Goal: Task Accomplishment & Management: Manage account settings

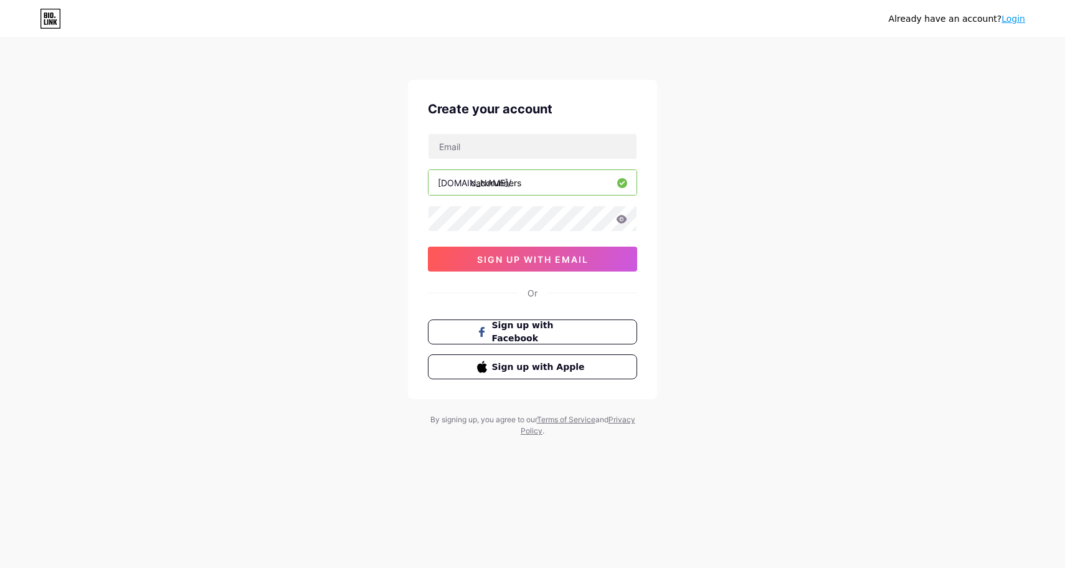
click at [534, 290] on div "Or" at bounding box center [533, 293] width 10 height 13
click at [484, 148] on input "text" at bounding box center [533, 146] width 208 height 25
type input "[EMAIL_ADDRESS][DOMAIN_NAME]"
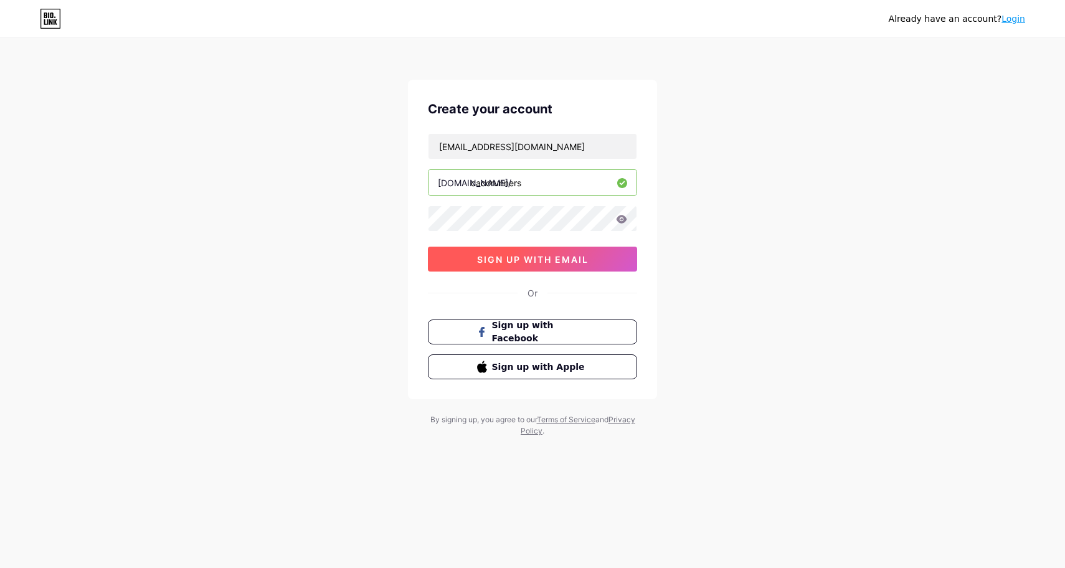
click at [602, 264] on button "sign up with email" at bounding box center [532, 259] width 209 height 25
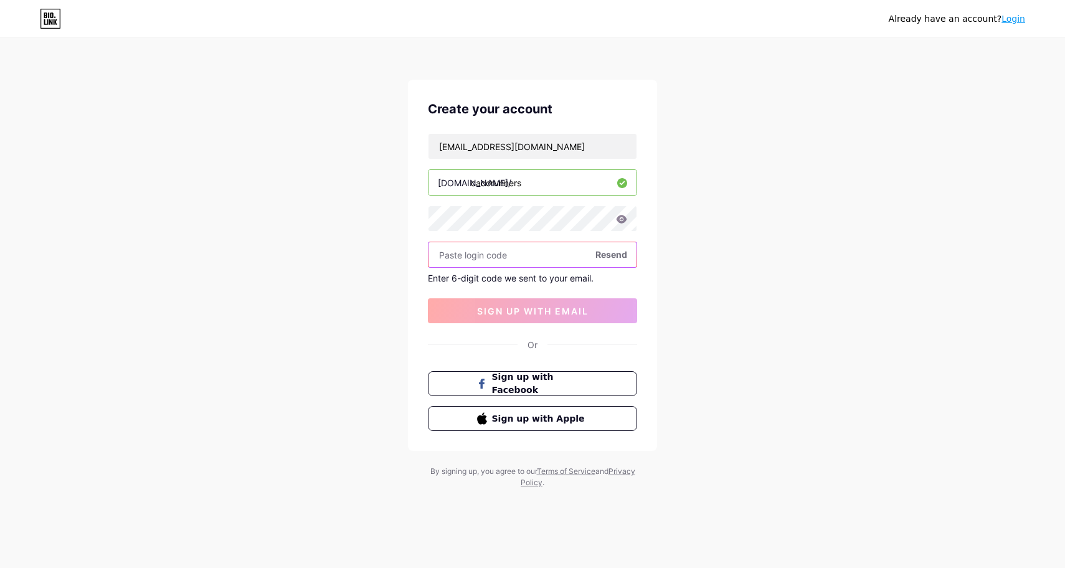
paste input "135995"
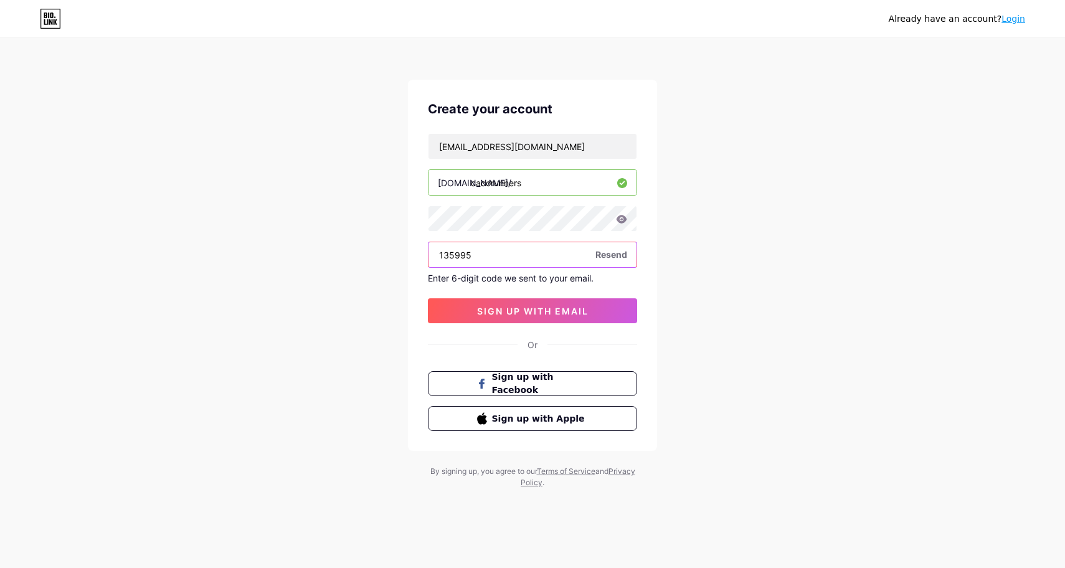
type input "135995"
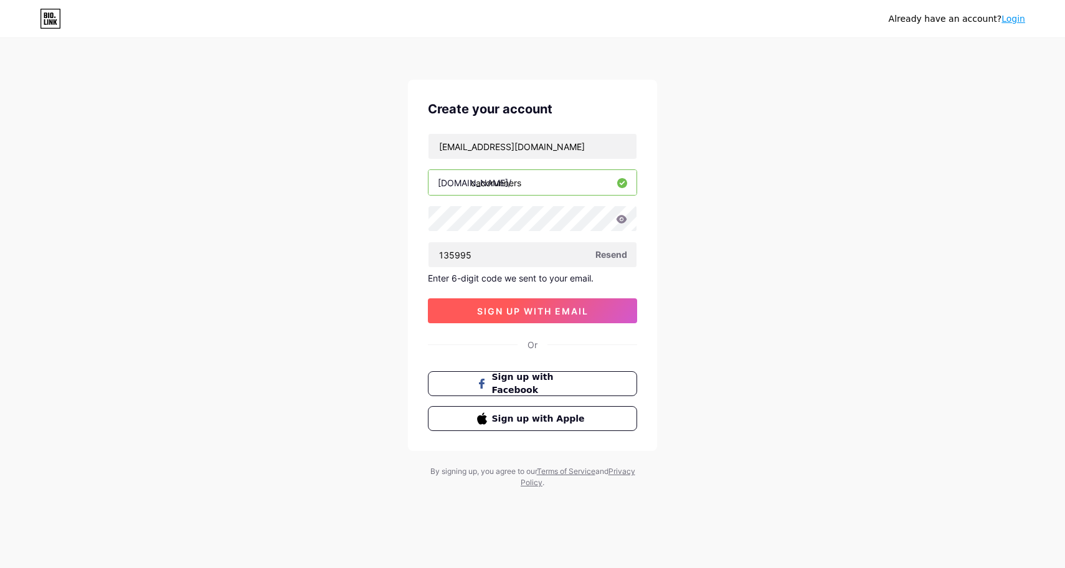
click at [520, 312] on span "sign up with email" at bounding box center [533, 311] width 112 height 11
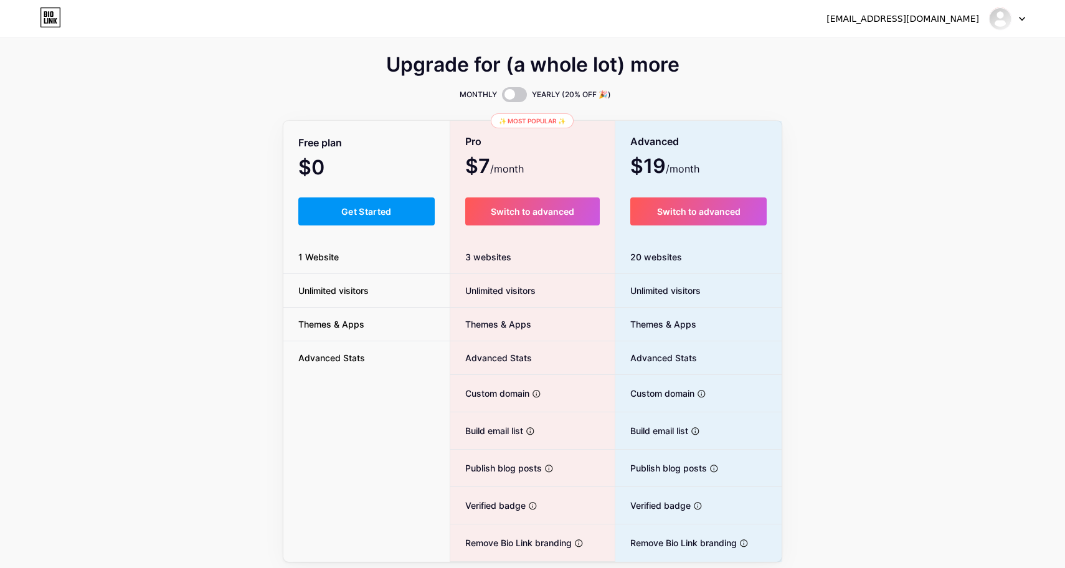
click at [269, 271] on div "Upgrade for (a whole lot) more MONTHLY YEARLY (20% OFF 🎉) Free plan $0 /month G…" at bounding box center [532, 309] width 1065 height 505
click at [330, 211] on button "Get Started" at bounding box center [366, 212] width 136 height 28
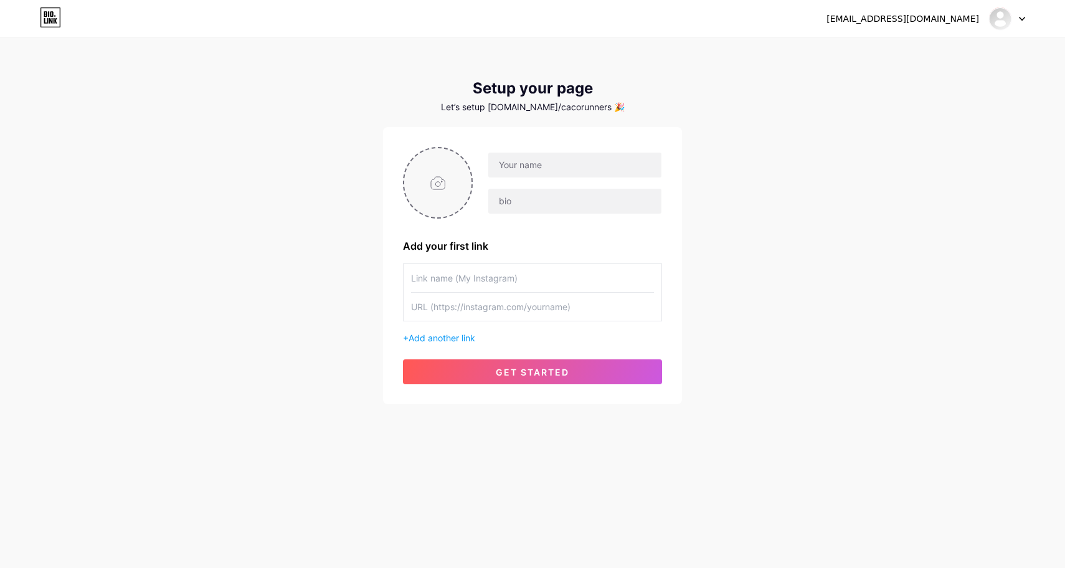
click at [435, 182] on input "file" at bounding box center [437, 182] width 67 height 69
type input "C:\fakepath\LOGOFINAL.png"
click at [548, 166] on input "text" at bounding box center [574, 165] width 173 height 25
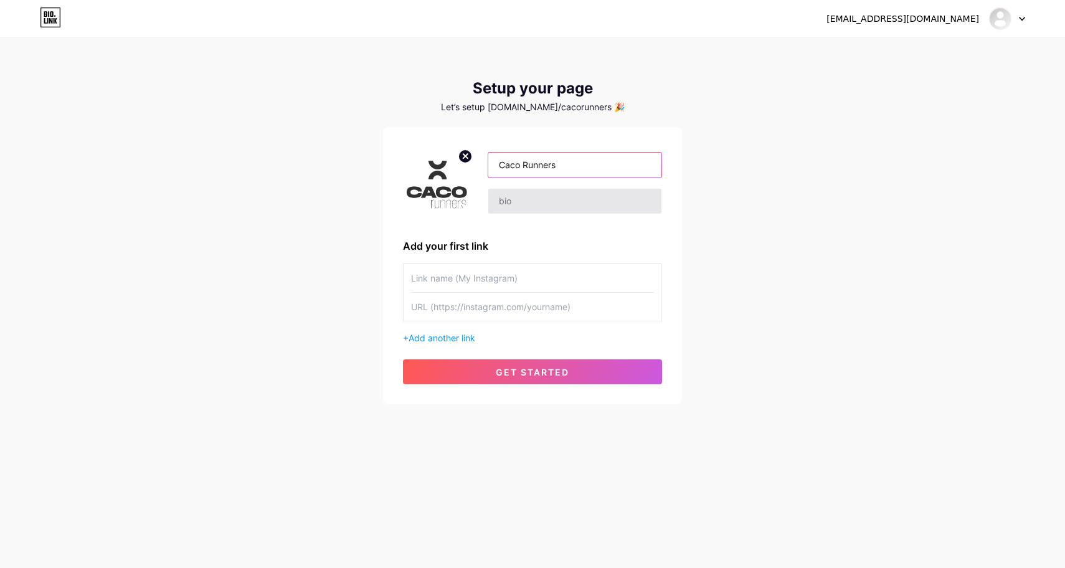
type input "Caco Runners"
click at [545, 200] on input "text" at bounding box center [574, 201] width 173 height 25
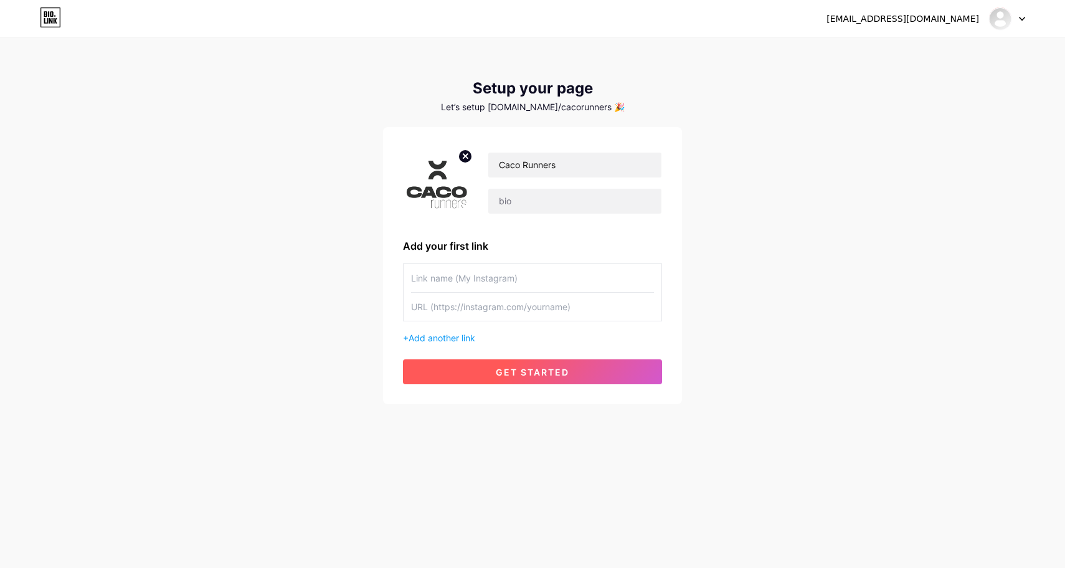
click at [515, 374] on span "get started" at bounding box center [533, 372] width 74 height 11
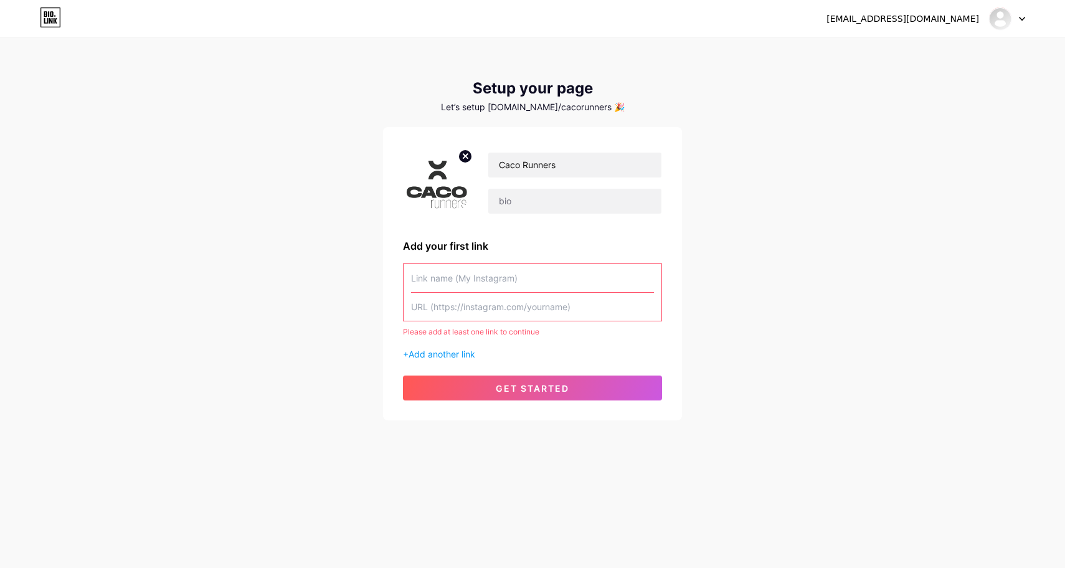
click at [498, 270] on input "text" at bounding box center [532, 278] width 243 height 28
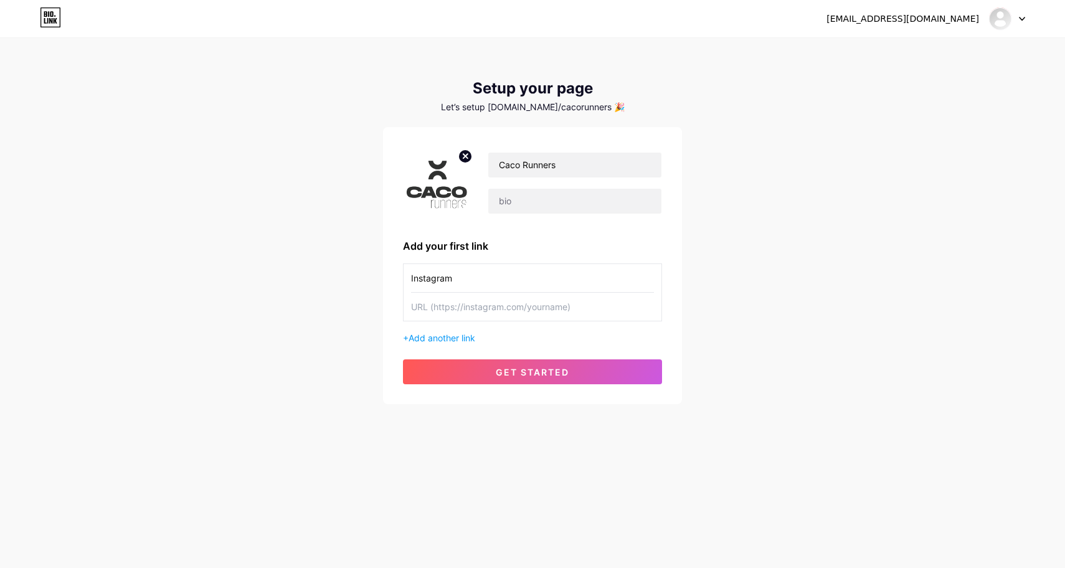
type input "Instagram"
type input "[DOMAIN_NAME][URL]"
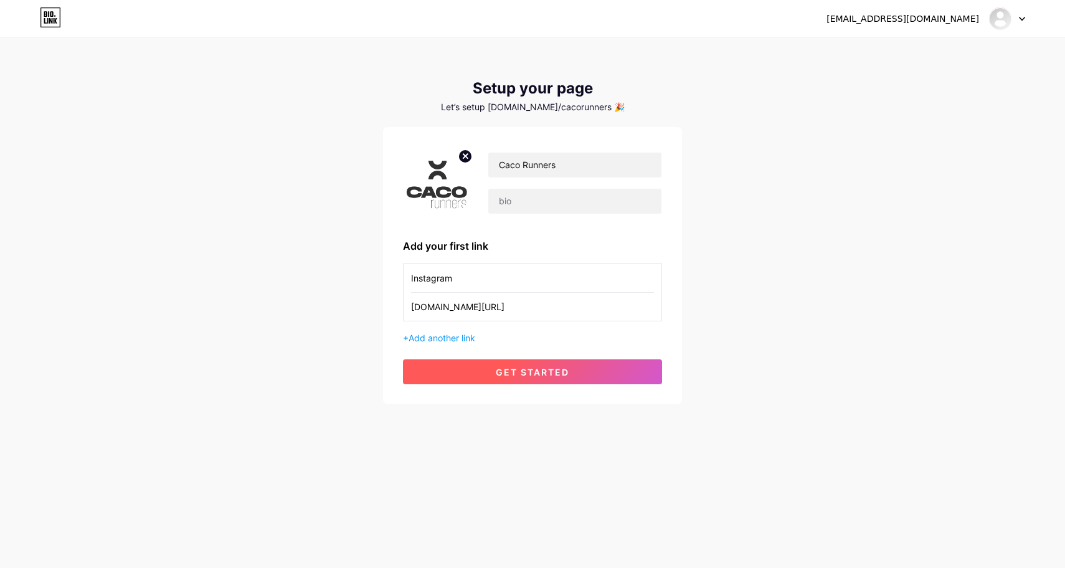
click at [535, 363] on button "get started" at bounding box center [532, 371] width 259 height 25
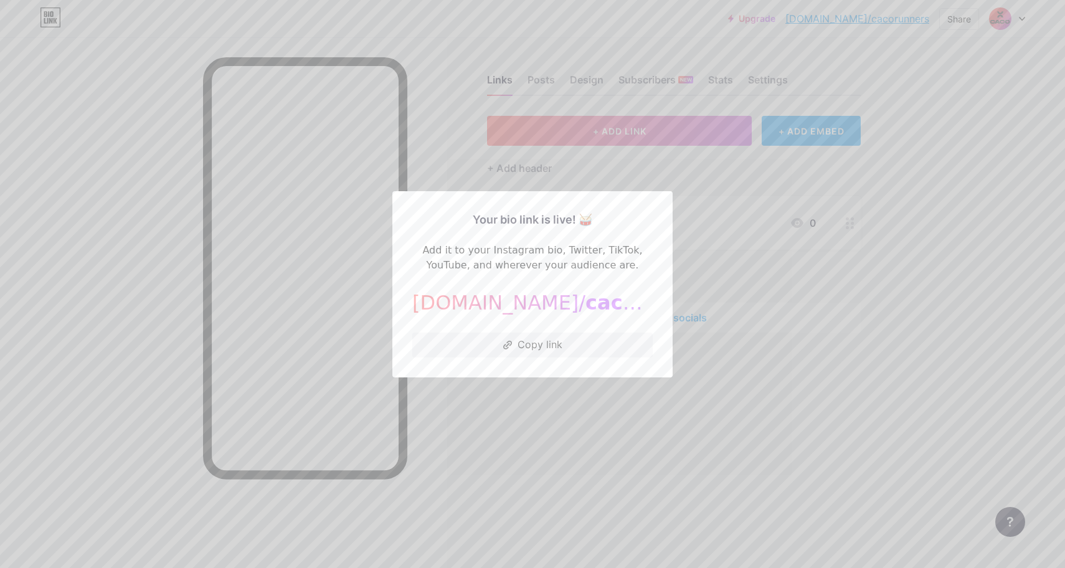
click at [691, 236] on div at bounding box center [532, 284] width 1065 height 568
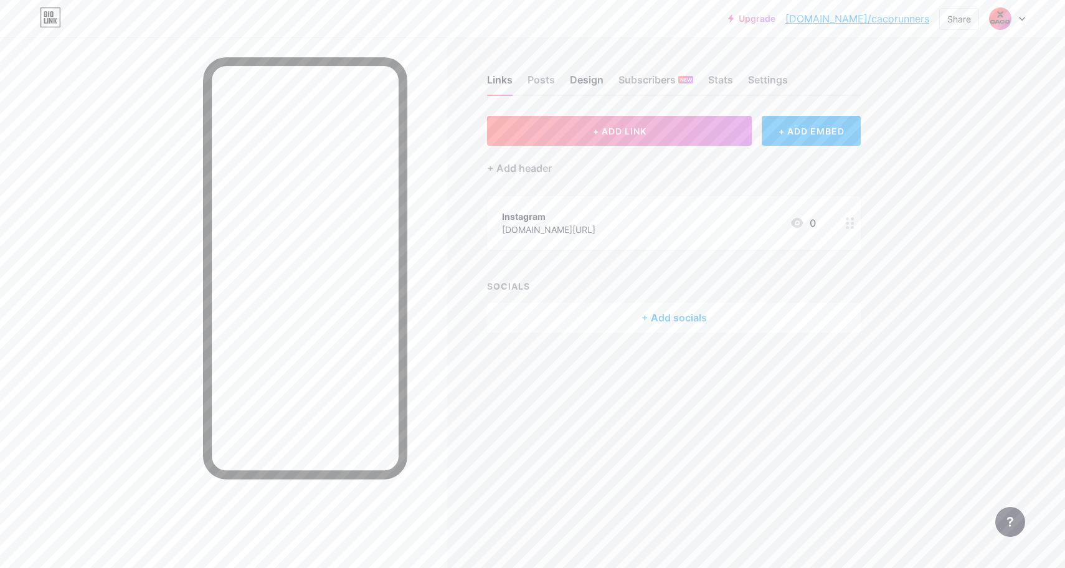
click at [592, 73] on div "Design" at bounding box center [587, 83] width 34 height 22
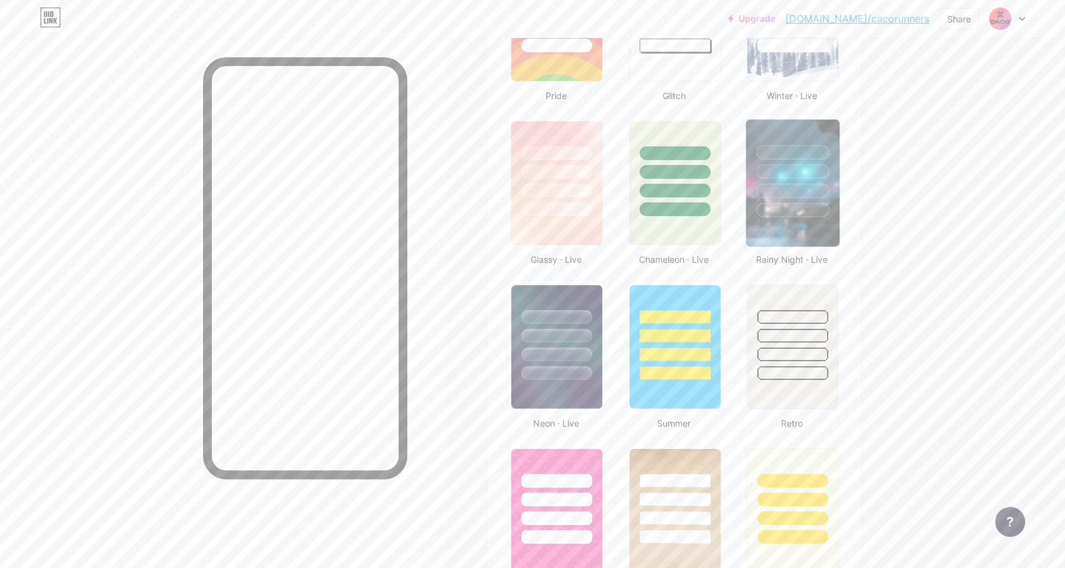
scroll to position [582, 0]
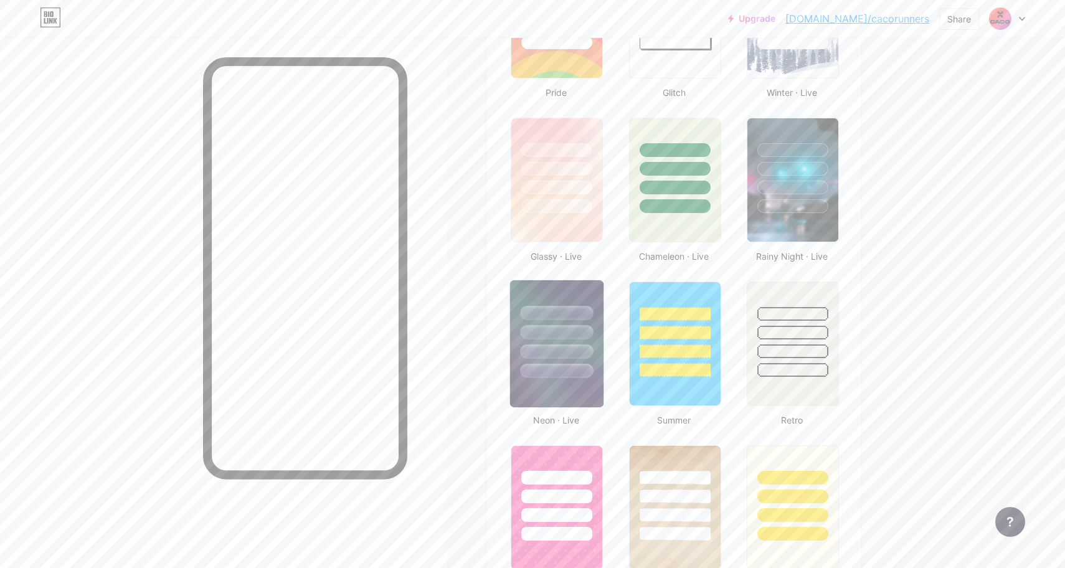
click at [574, 381] on img at bounding box center [556, 343] width 93 height 127
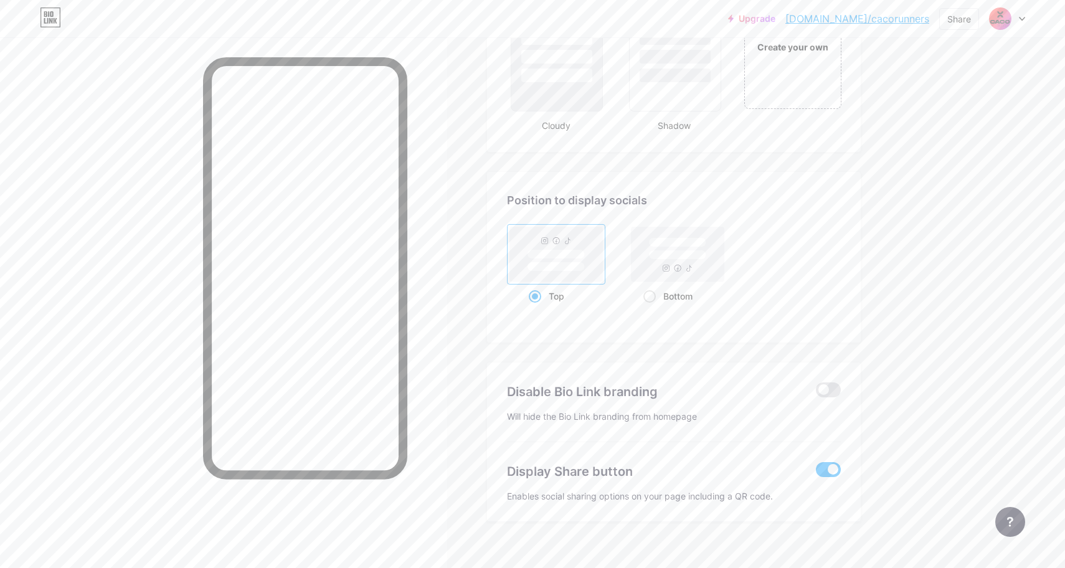
scroll to position [1548, 0]
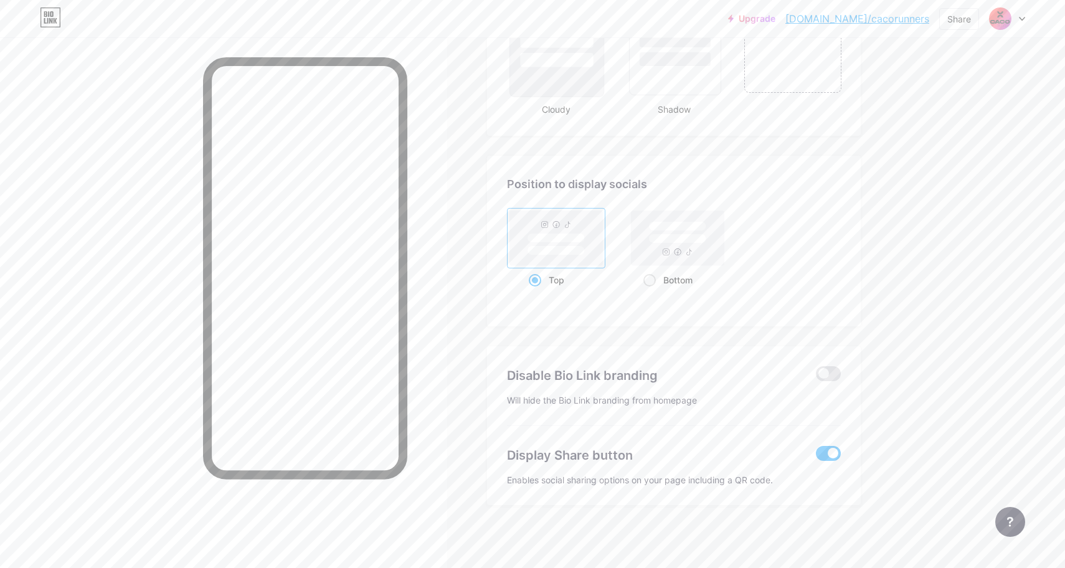
click at [571, 90] on div at bounding box center [557, 33] width 95 height 128
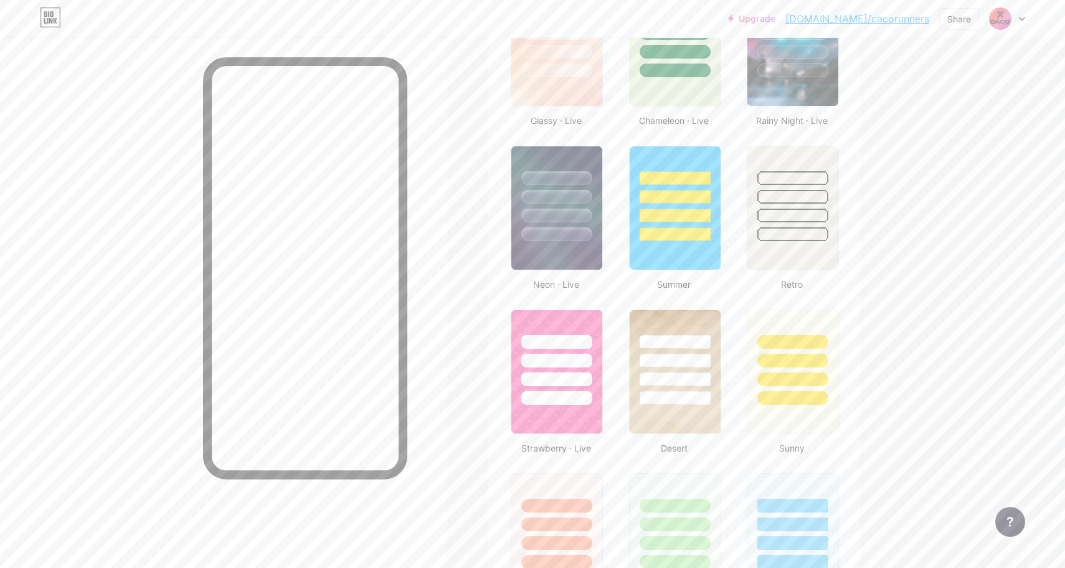
scroll to position [673, 0]
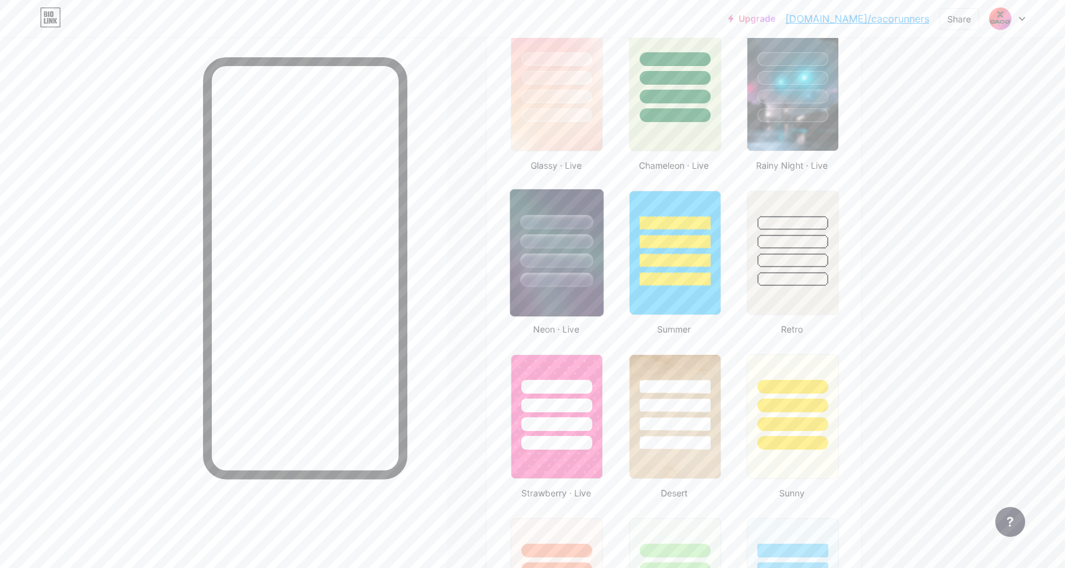
click at [567, 241] on div at bounding box center [556, 241] width 73 height 14
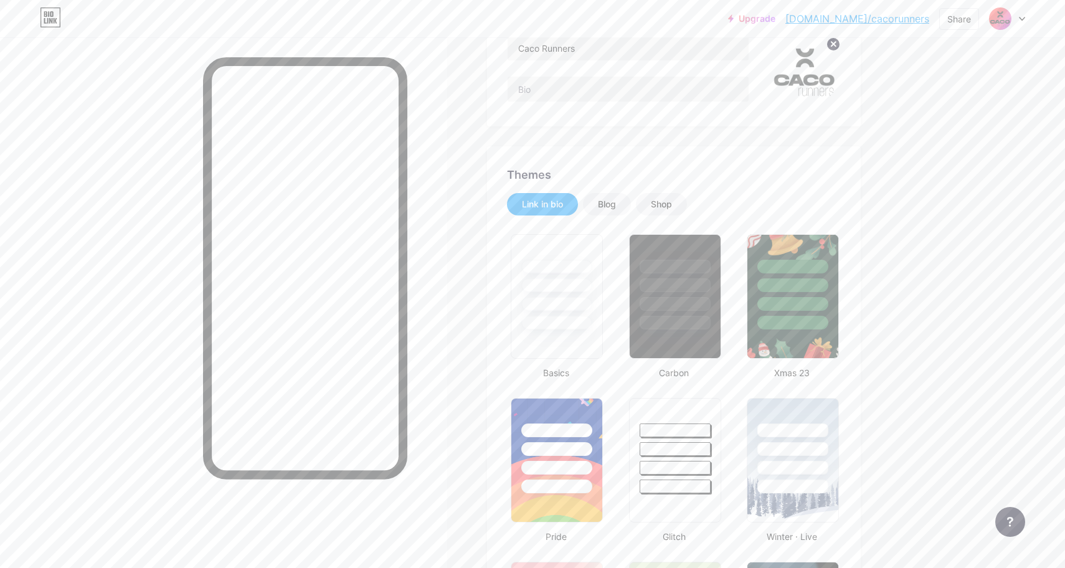
scroll to position [0, 0]
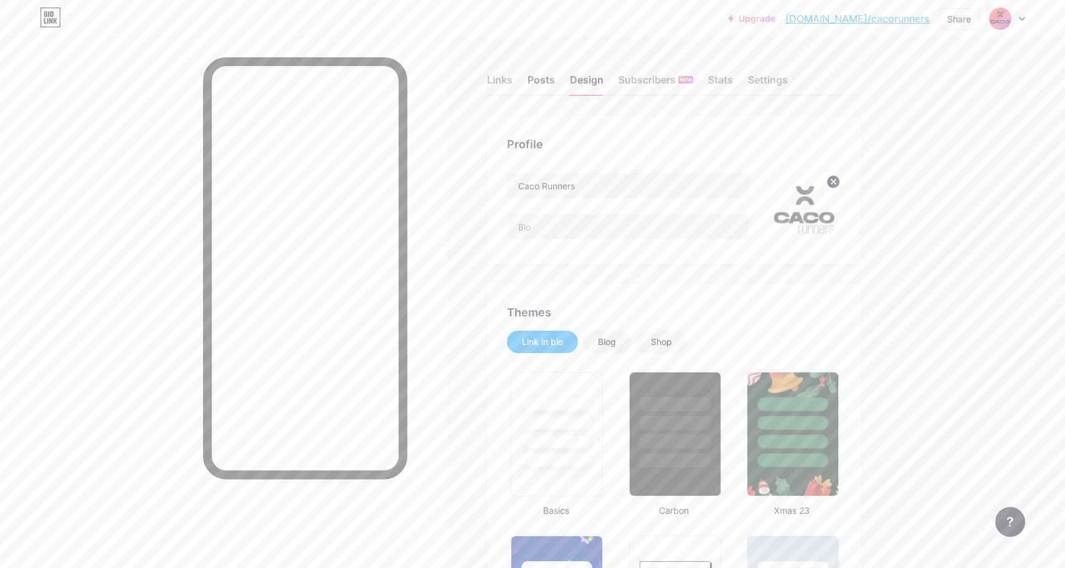
click at [547, 85] on div "Posts" at bounding box center [541, 83] width 27 height 22
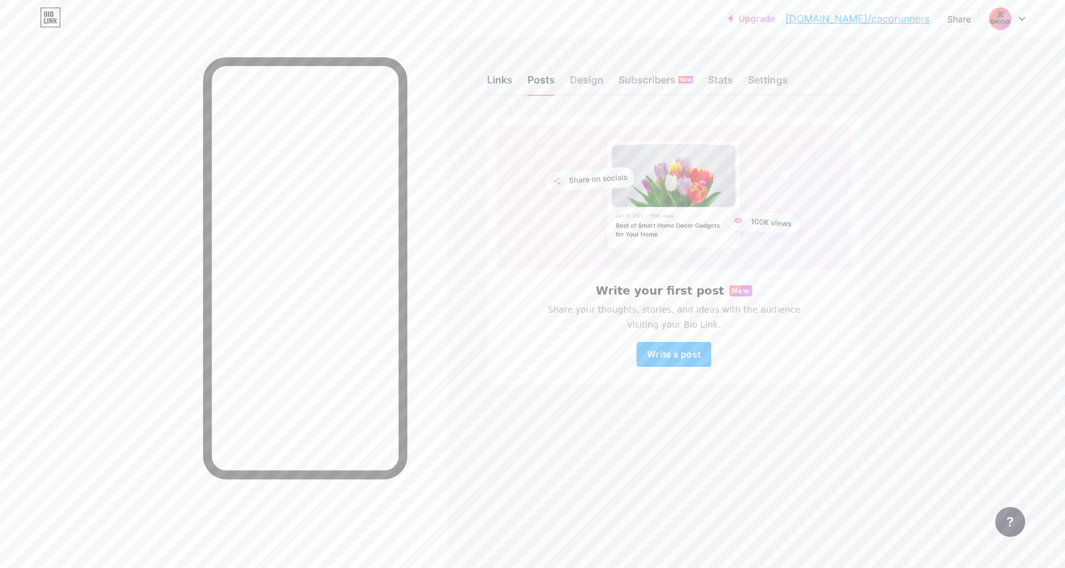
click at [488, 80] on div "Links" at bounding box center [500, 83] width 26 height 22
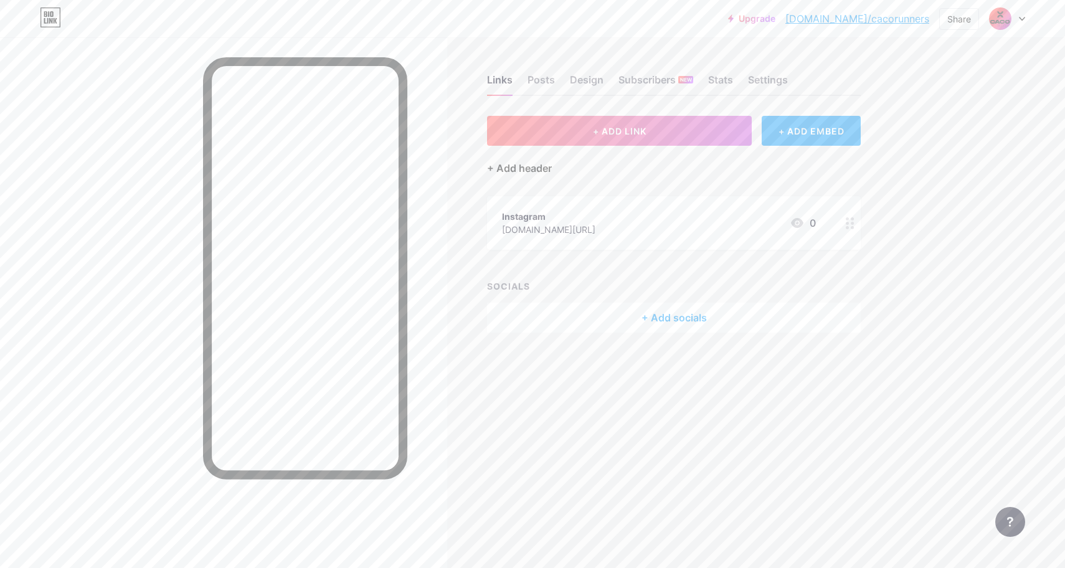
click at [529, 170] on div "+ Add header" at bounding box center [519, 168] width 65 height 15
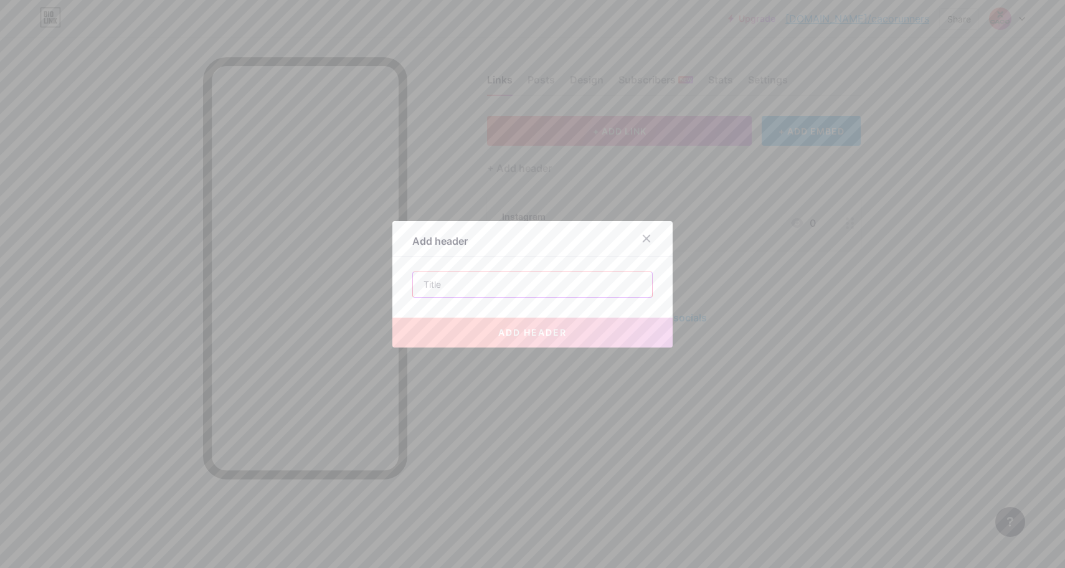
click at [469, 276] on input "text" at bounding box center [532, 284] width 239 height 25
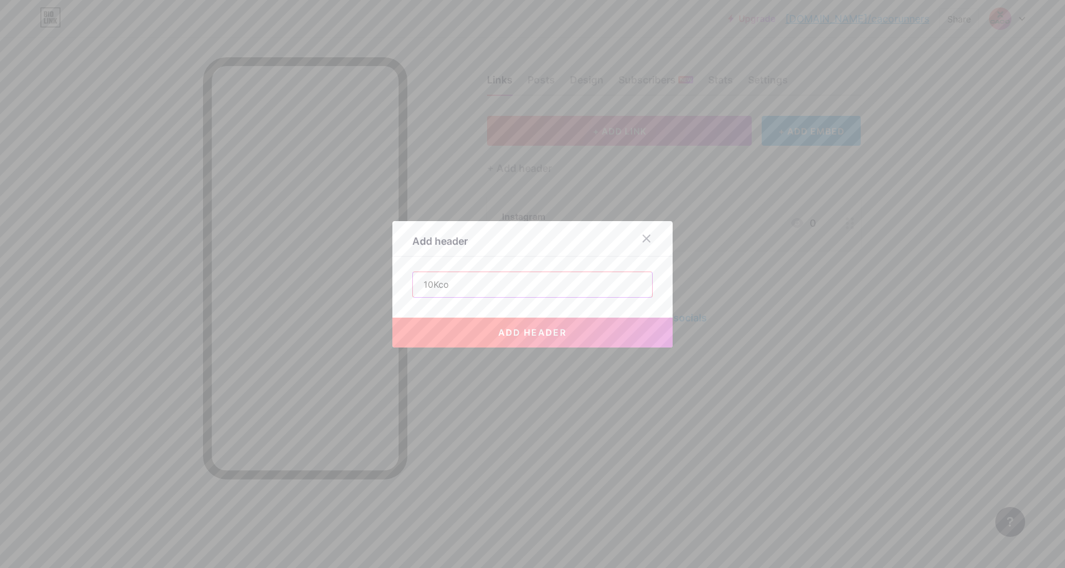
type input "10Kco"
click at [484, 343] on button "add header" at bounding box center [533, 333] width 280 height 30
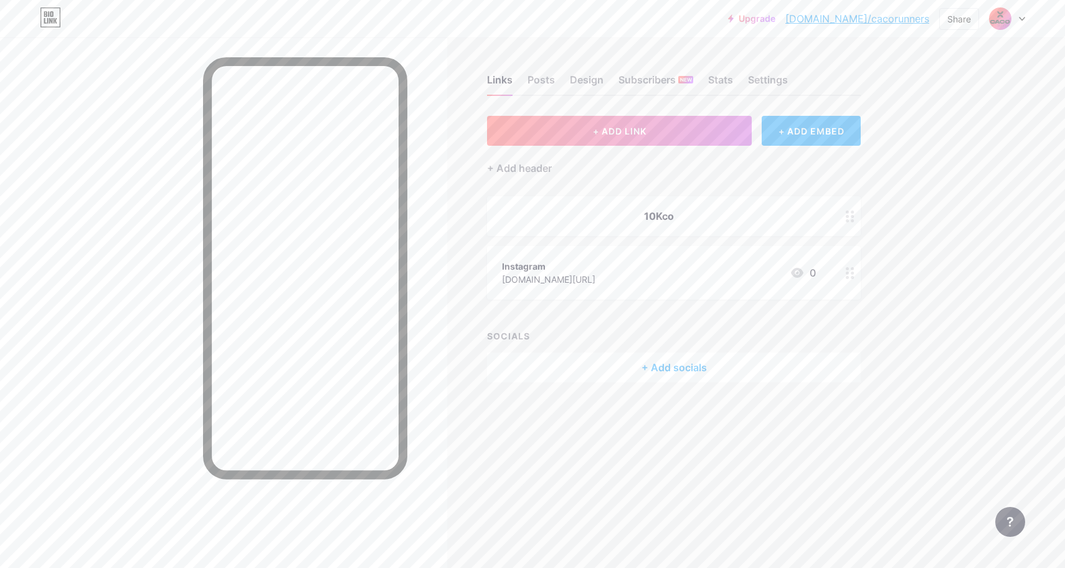
click at [688, 218] on div "10Kco" at bounding box center [659, 216] width 314 height 15
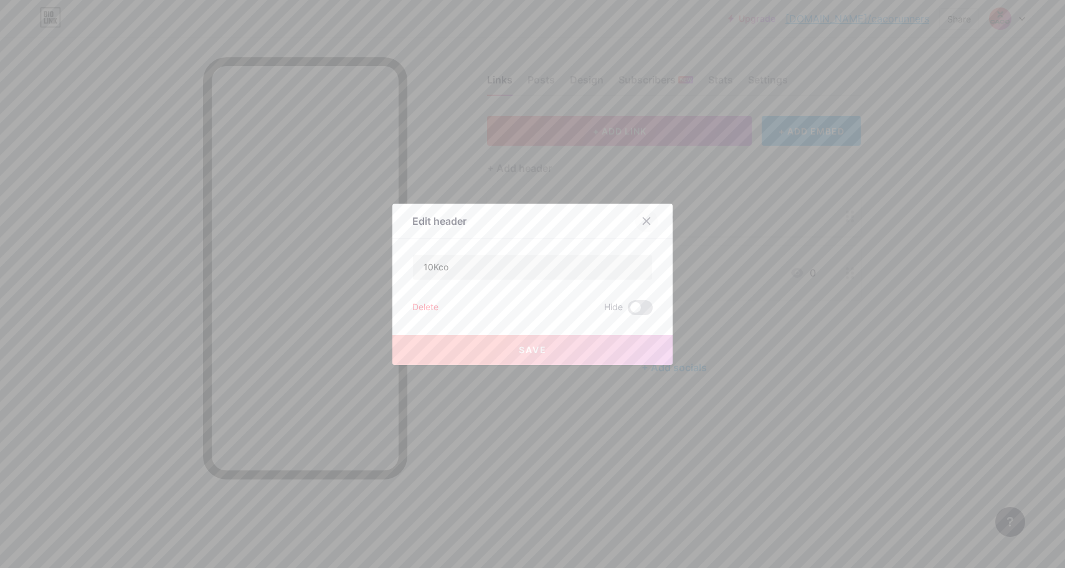
click at [650, 219] on icon at bounding box center [647, 221] width 10 height 10
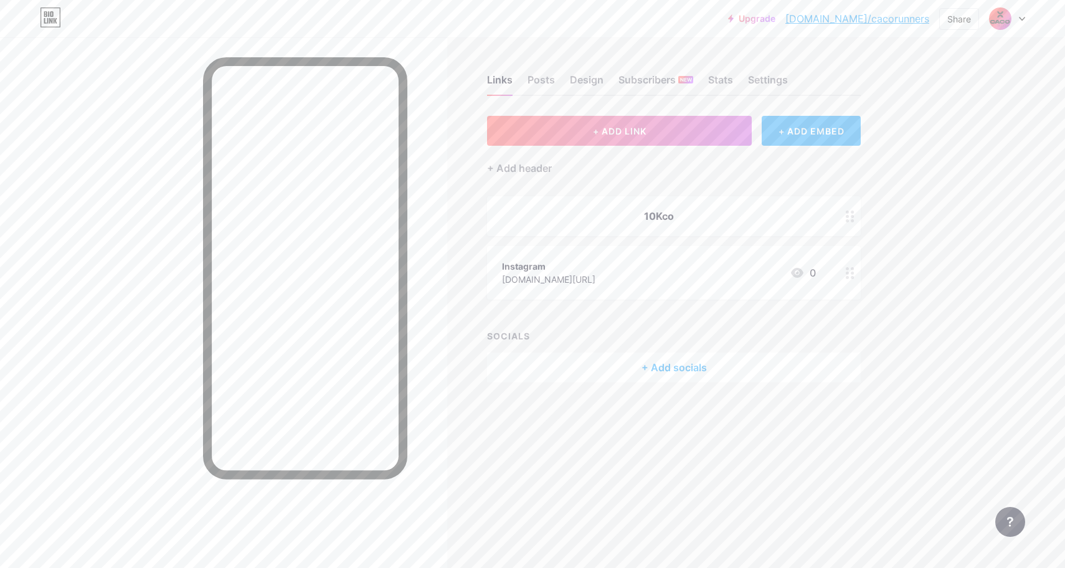
click at [789, 129] on div "+ ADD EMBED" at bounding box center [811, 131] width 99 height 30
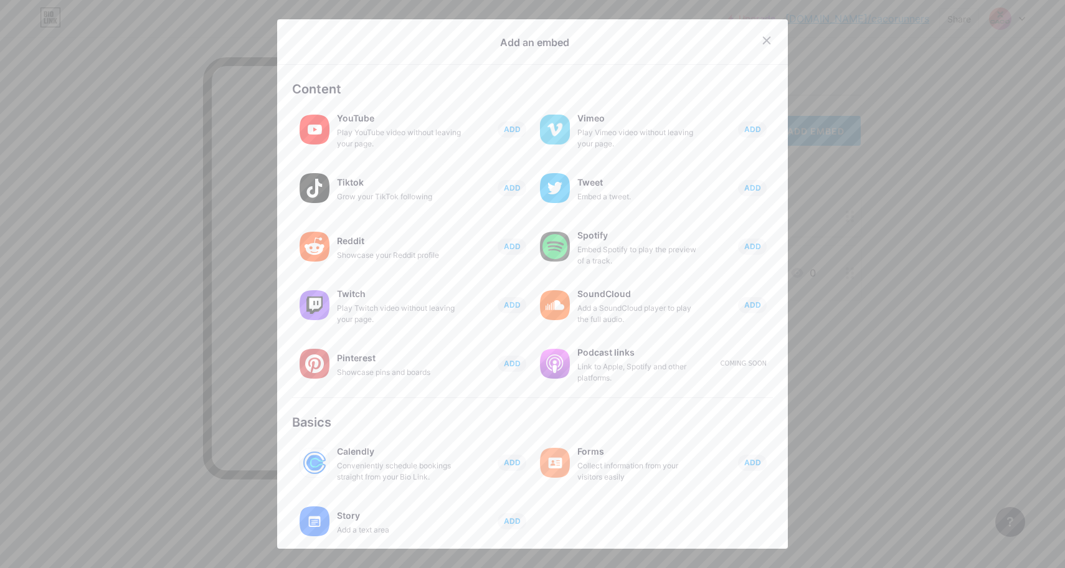
click at [859, 254] on div at bounding box center [532, 284] width 1065 height 568
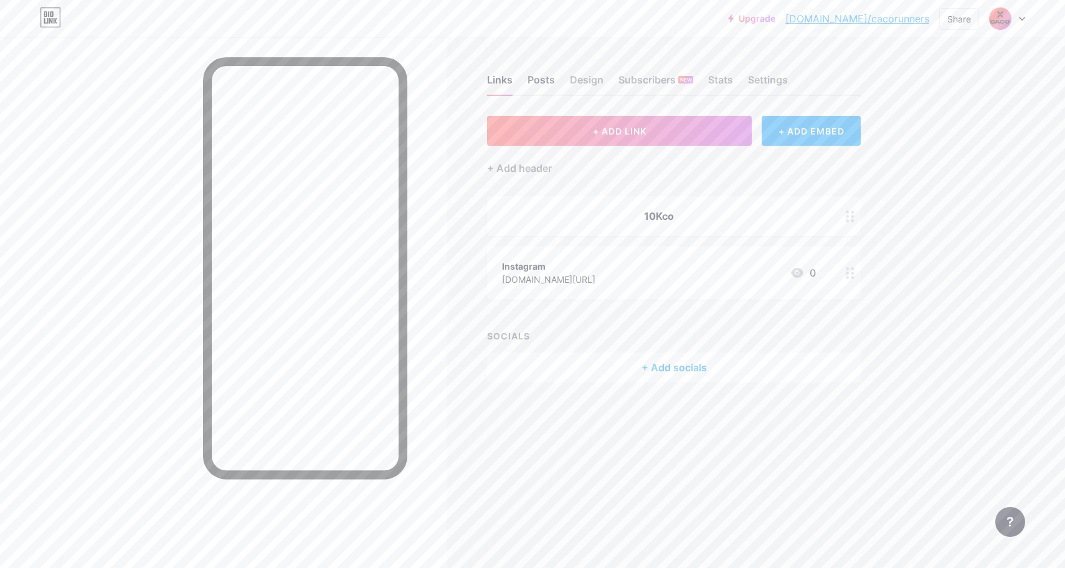
click at [545, 82] on div "Posts" at bounding box center [541, 83] width 27 height 22
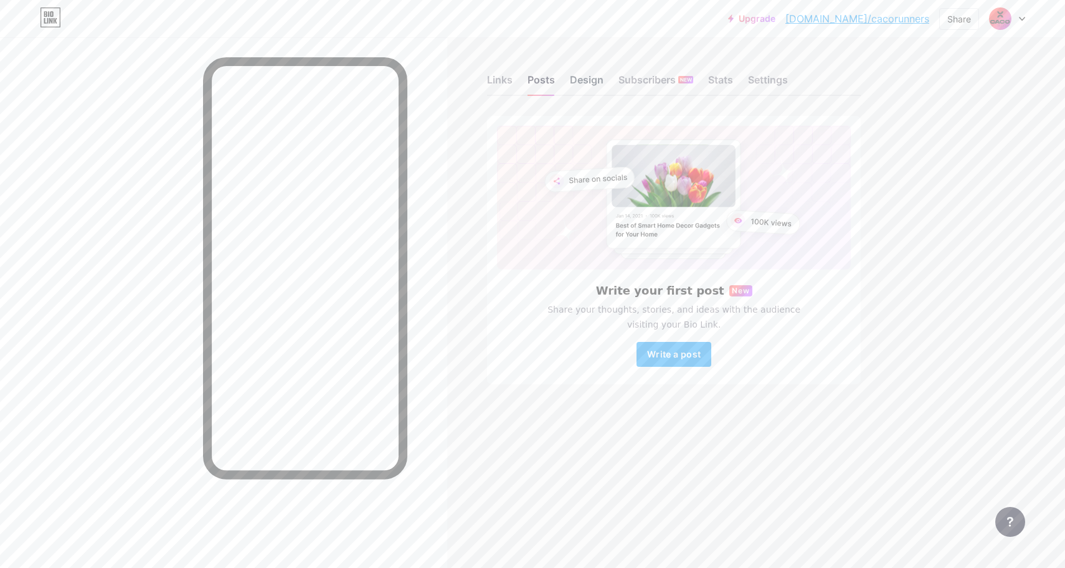
click at [582, 78] on div "Design" at bounding box center [587, 83] width 34 height 22
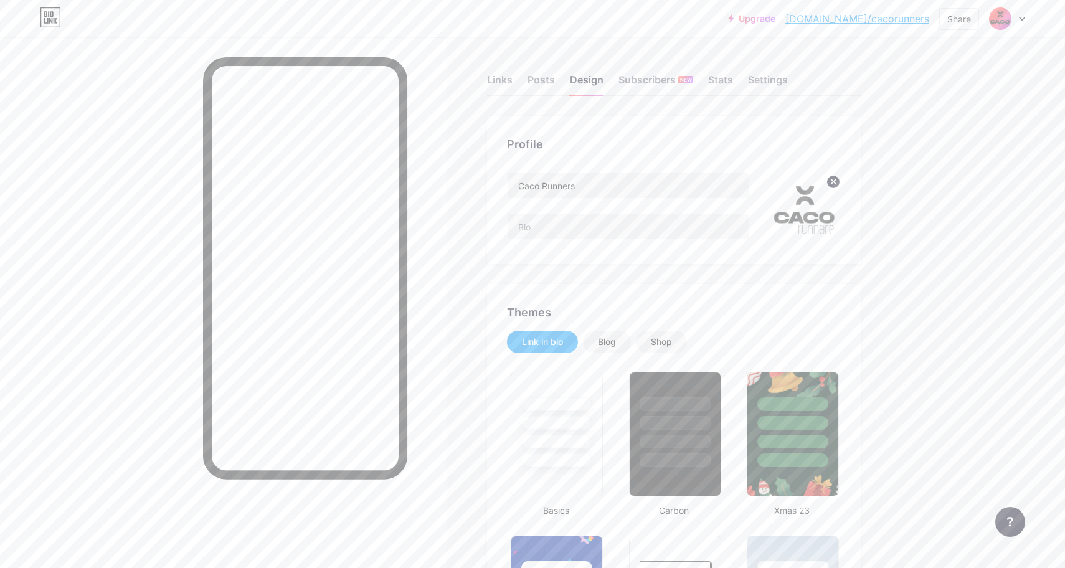
click at [799, 207] on img at bounding box center [805, 209] width 72 height 72
click at [826, 181] on img at bounding box center [805, 209] width 72 height 72
click at [829, 181] on circle at bounding box center [834, 182] width 14 height 14
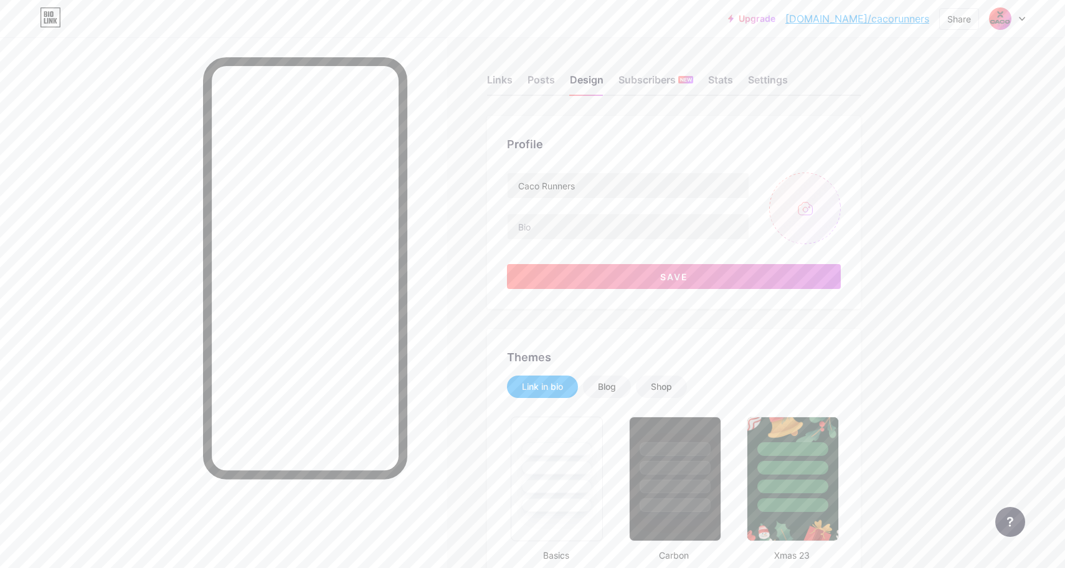
click at [807, 201] on input "file" at bounding box center [805, 209] width 72 height 72
type input "C:\fakepath\LogoWhite.png"
click at [555, 275] on button "Save" at bounding box center [674, 276] width 334 height 25
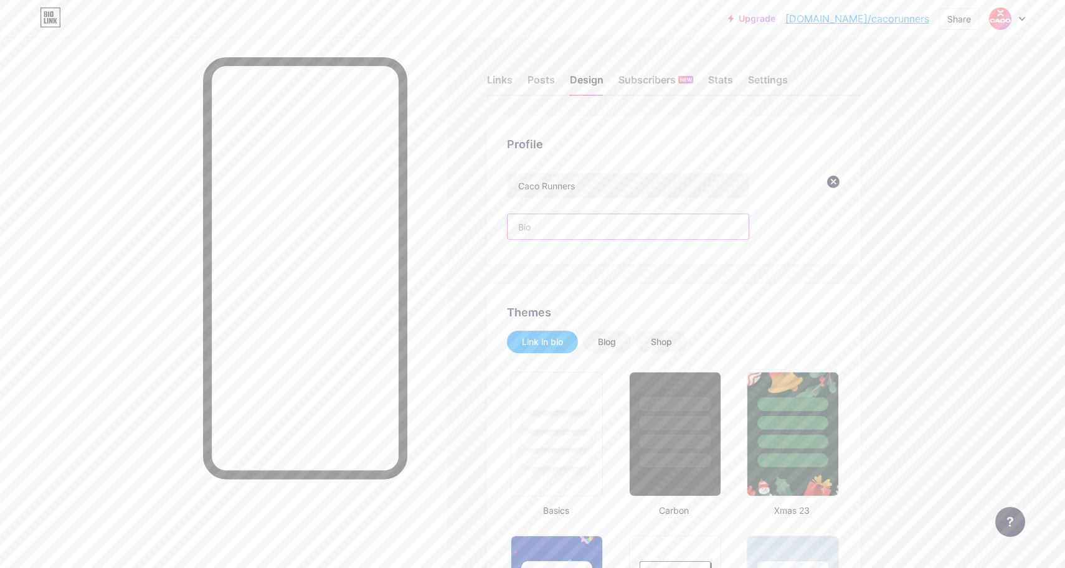
click at [553, 236] on input "text" at bounding box center [628, 226] width 241 height 25
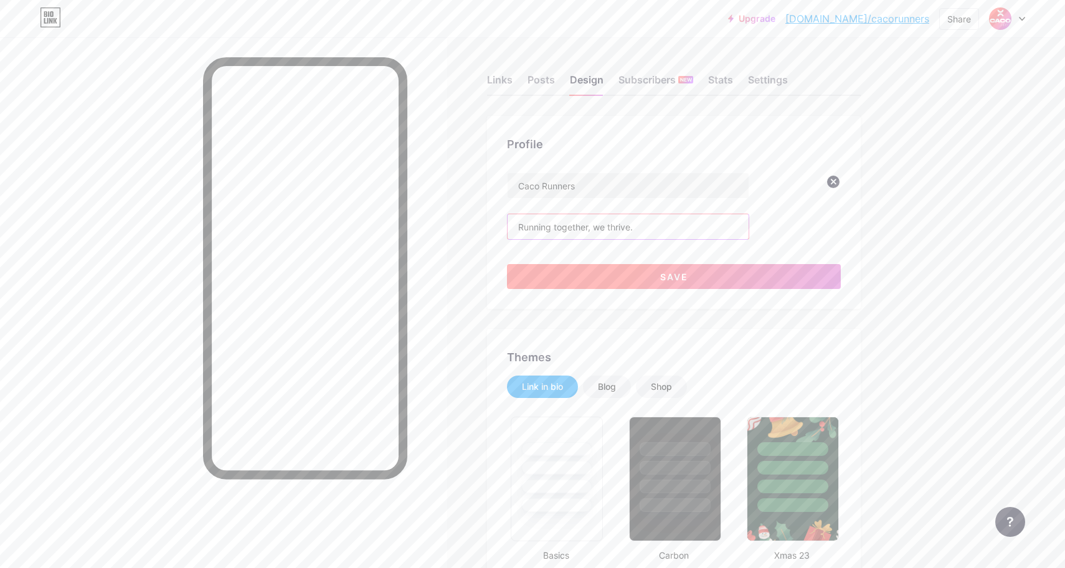
type input "Running together, we thrive."
click at [601, 280] on button "Save" at bounding box center [674, 276] width 334 height 25
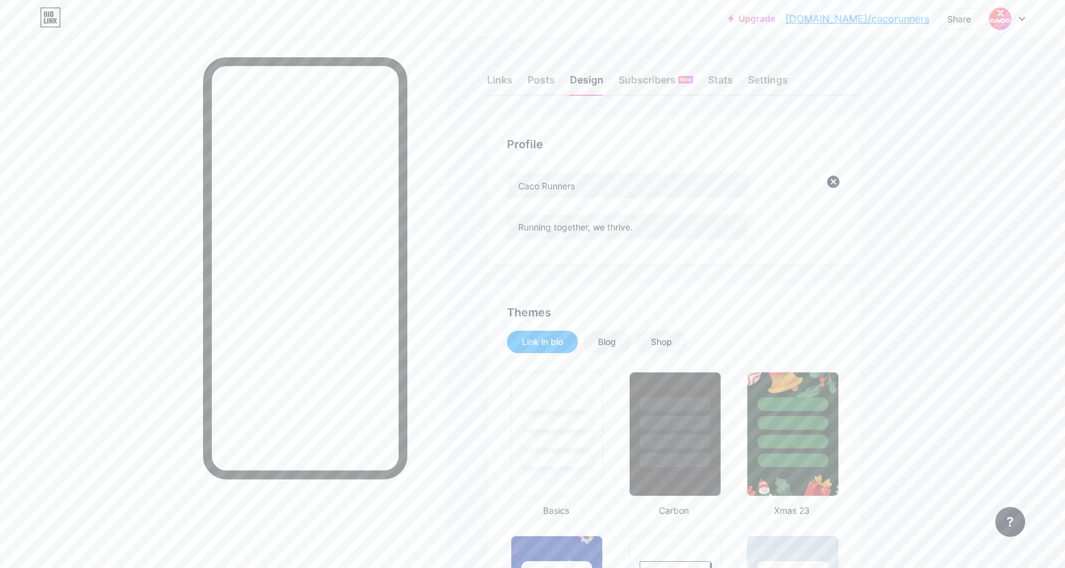
click at [806, 204] on img at bounding box center [805, 209] width 72 height 72
click at [804, 191] on img at bounding box center [805, 209] width 72 height 72
click at [840, 181] on circle at bounding box center [834, 182] width 14 height 14
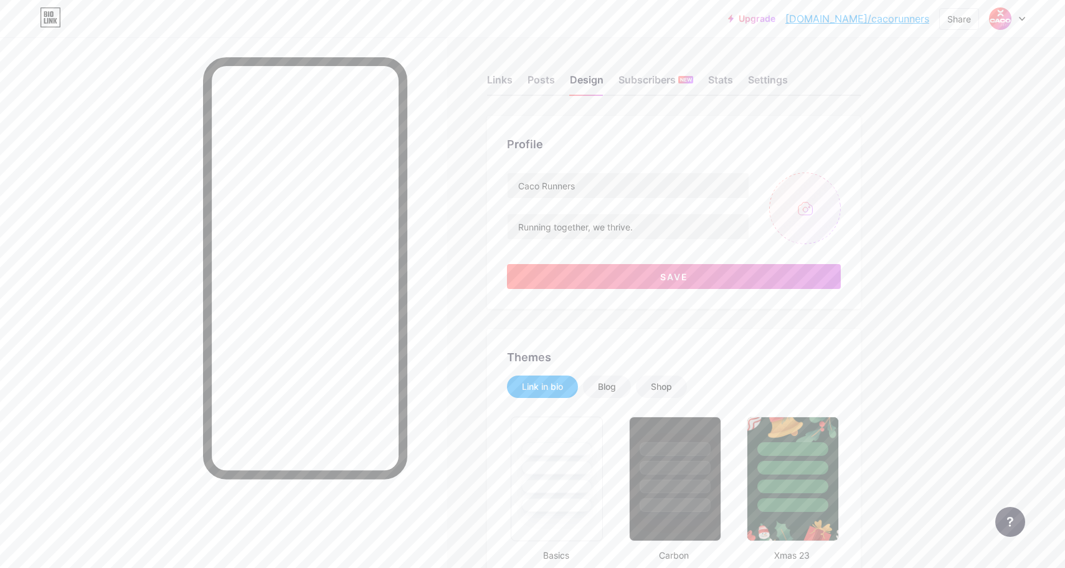
click at [799, 211] on input "file" at bounding box center [805, 209] width 72 height 72
type input "C:\fakepath\LogoWhite.png"
click at [533, 277] on button "Save" at bounding box center [674, 276] width 334 height 25
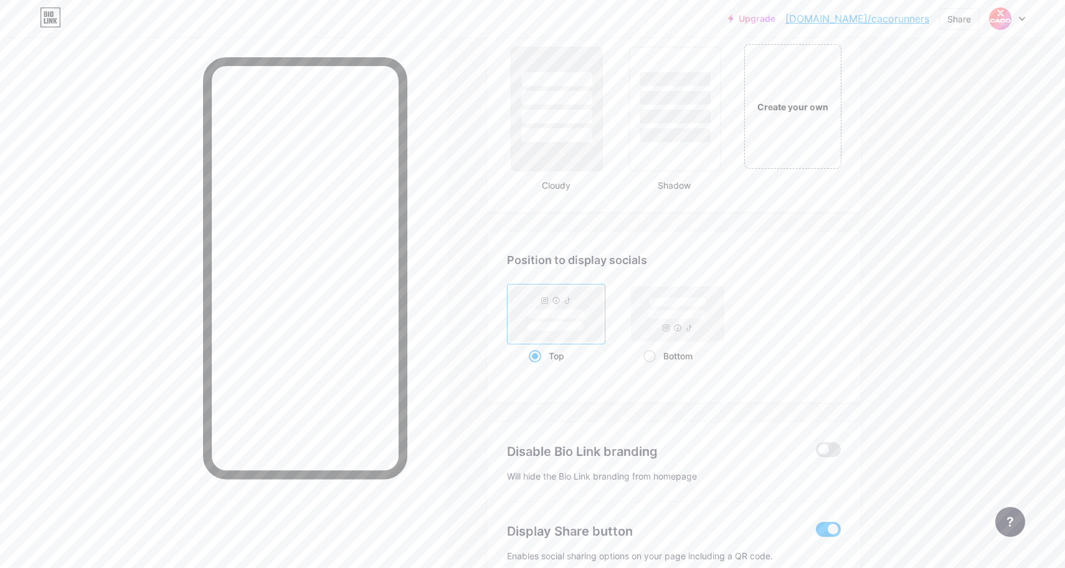
scroll to position [1548, 0]
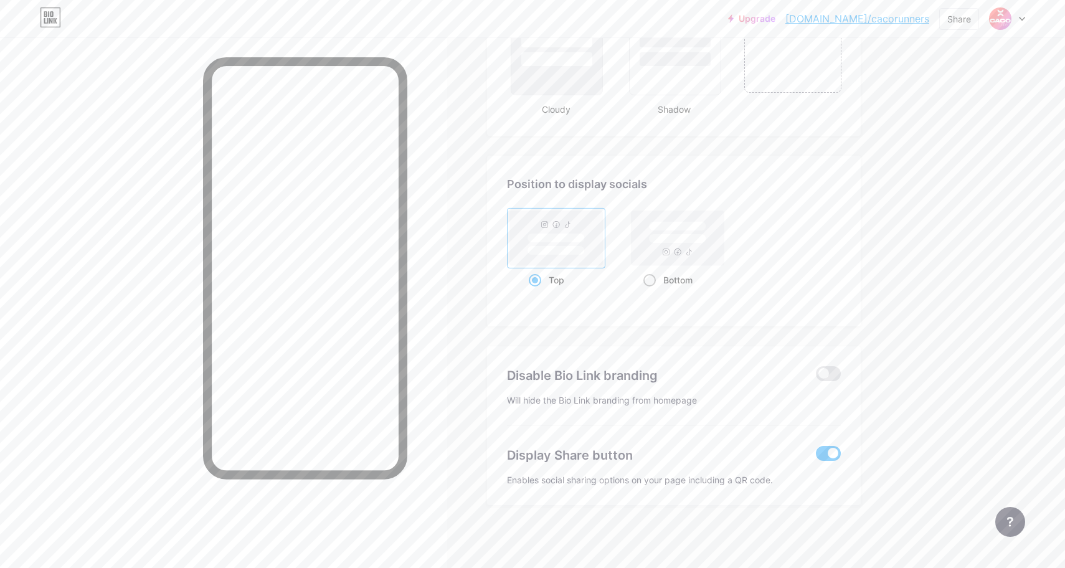
click at [685, 234] on rect at bounding box center [677, 238] width 57 height 9
click at [652, 292] on input "Bottom" at bounding box center [648, 296] width 8 height 8
radio input "true"
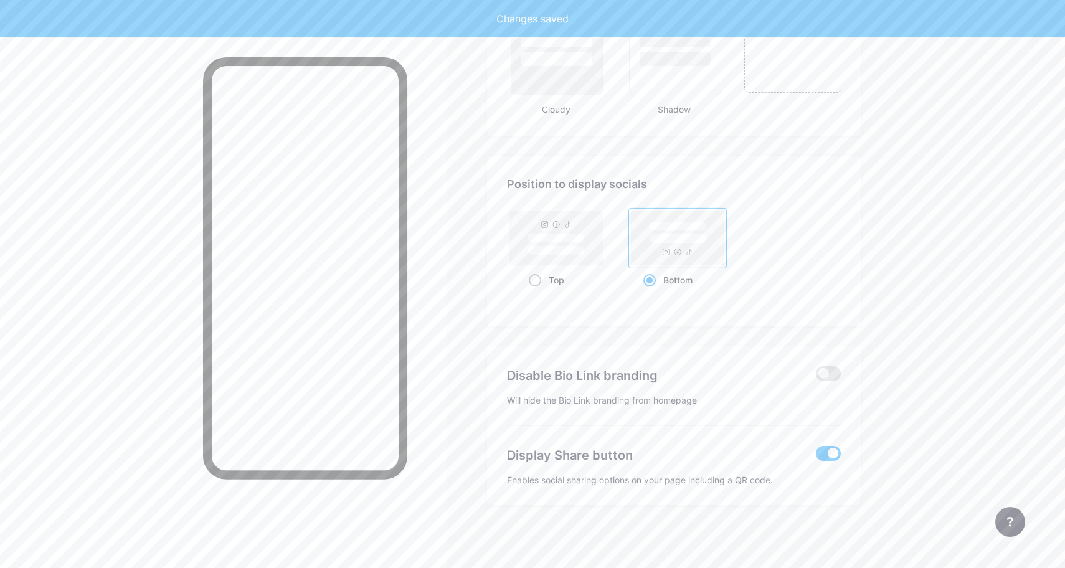
click at [559, 238] on rect at bounding box center [556, 238] width 57 height 9
click at [537, 292] on input "Top" at bounding box center [533, 296] width 8 height 8
radio input "true"
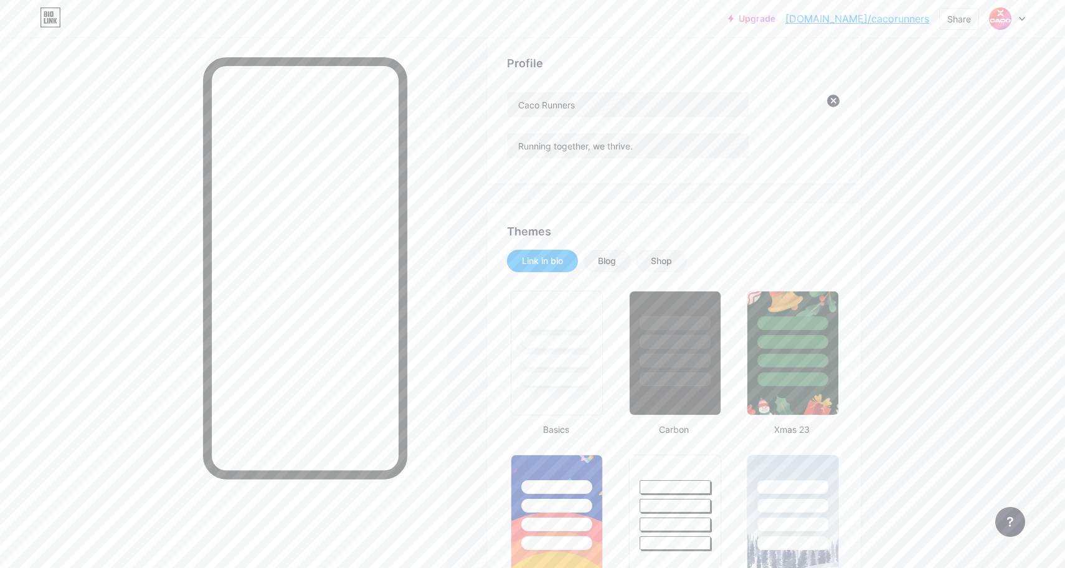
scroll to position [0, 0]
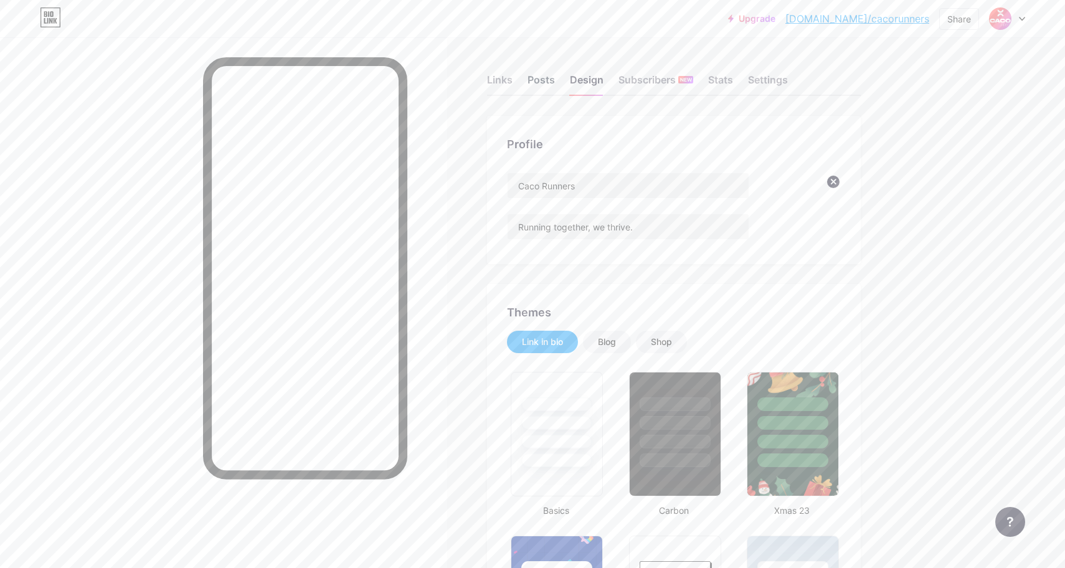
click at [545, 80] on div "Posts" at bounding box center [541, 83] width 27 height 22
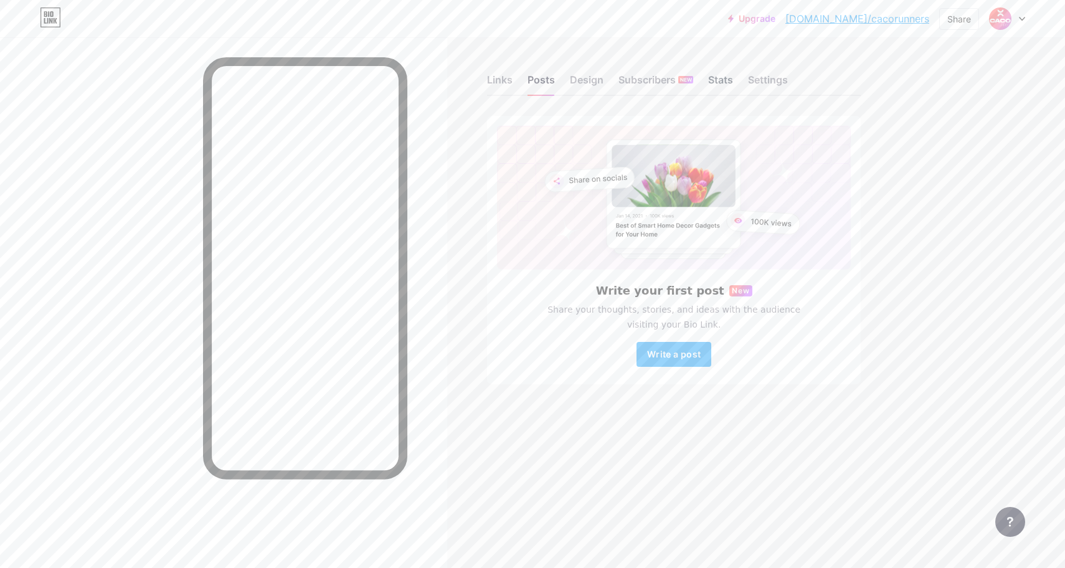
click at [710, 73] on div "Stats" at bounding box center [720, 83] width 25 height 22
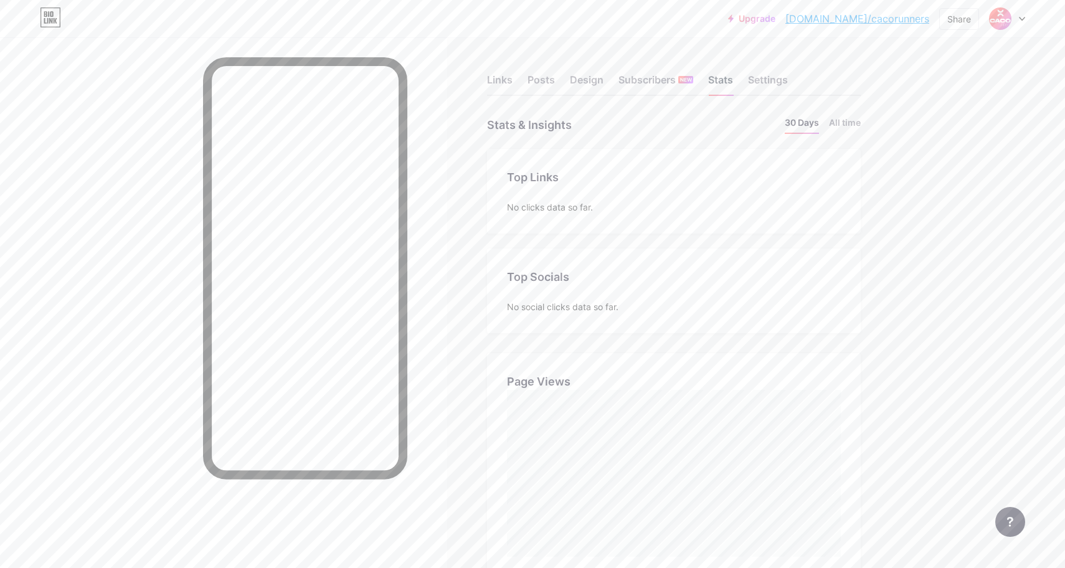
scroll to position [568, 1065]
click at [549, 72] on div "Links Posts Design Subscribers NEW Stats Settings" at bounding box center [674, 74] width 374 height 44
click at [548, 78] on div "Posts" at bounding box center [541, 83] width 27 height 22
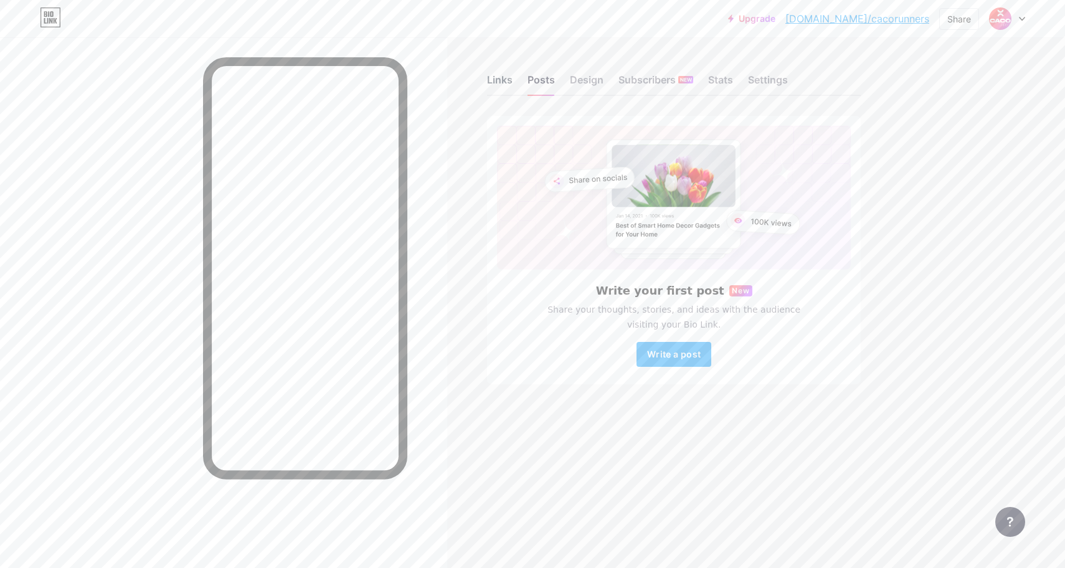
click at [497, 79] on div "Links" at bounding box center [500, 83] width 26 height 22
